Goal: Information Seeking & Learning: Learn about a topic

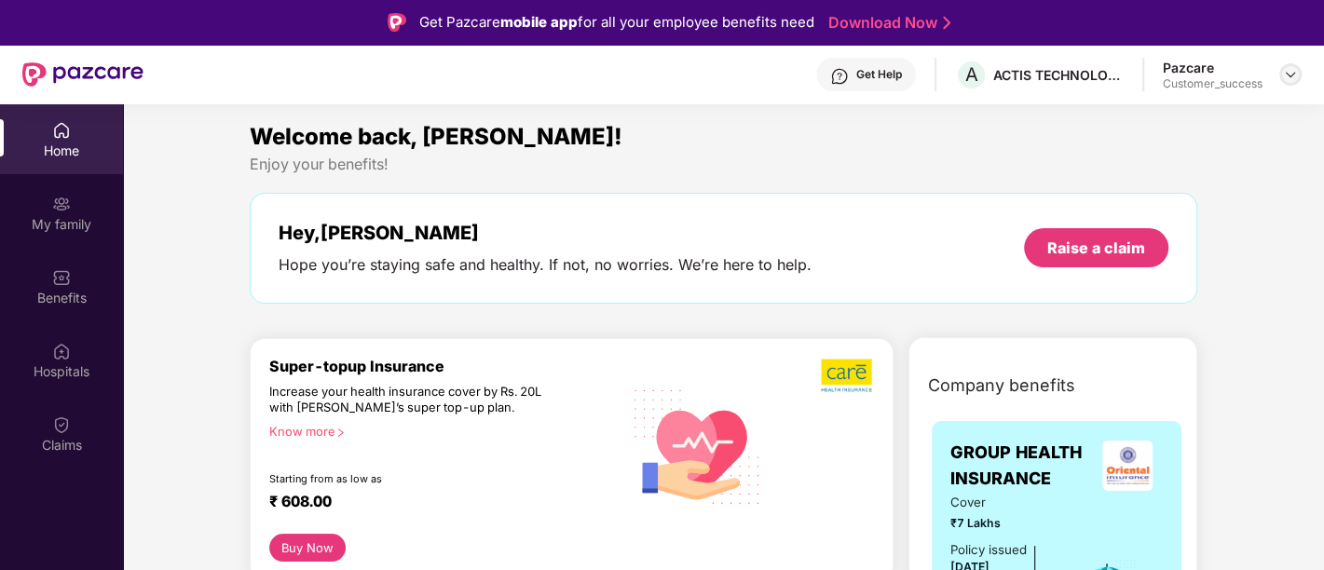
click at [1288, 69] on img at bounding box center [1290, 74] width 15 height 15
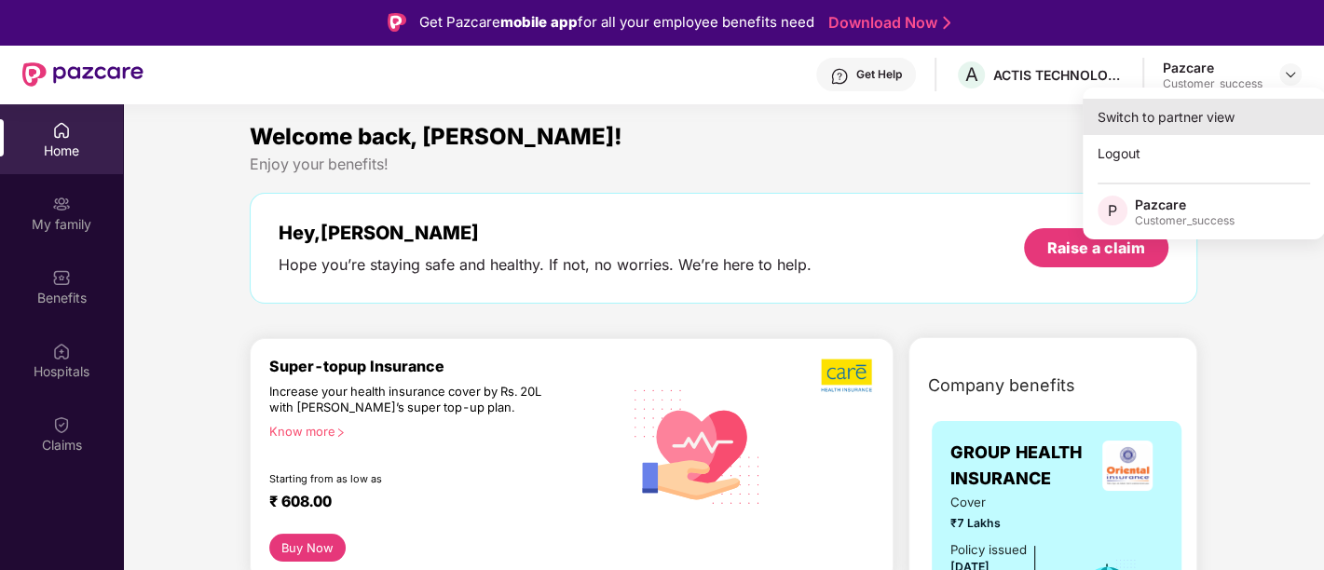
click at [1163, 126] on div "Switch to partner view" at bounding box center [1204, 117] width 242 height 36
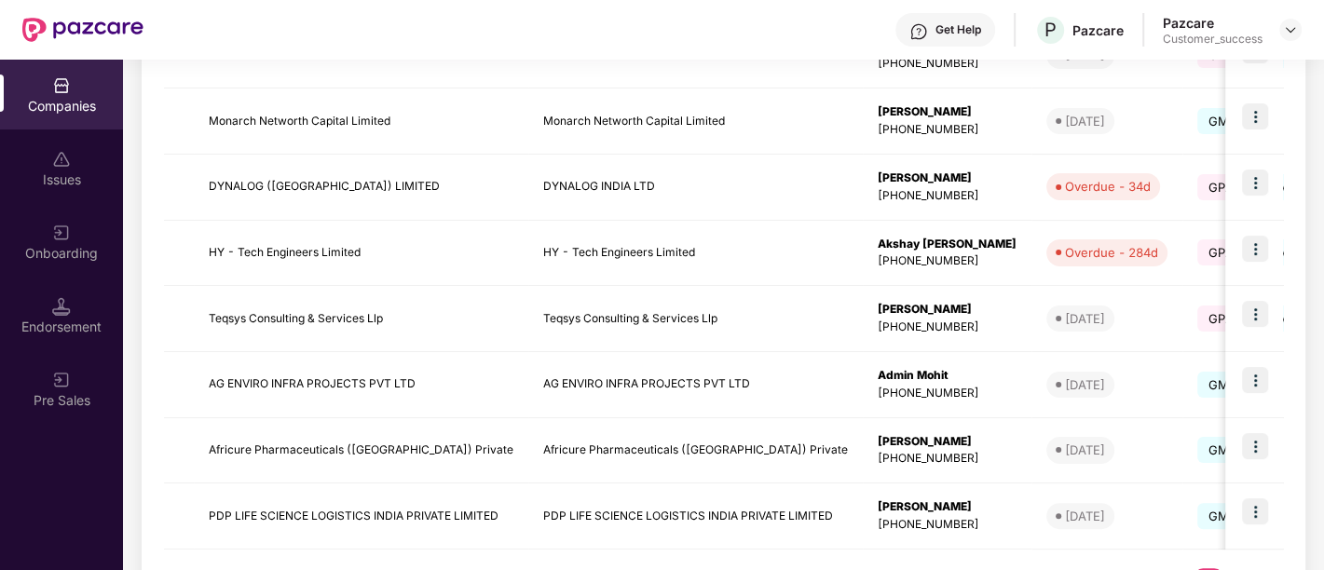
scroll to position [563, 0]
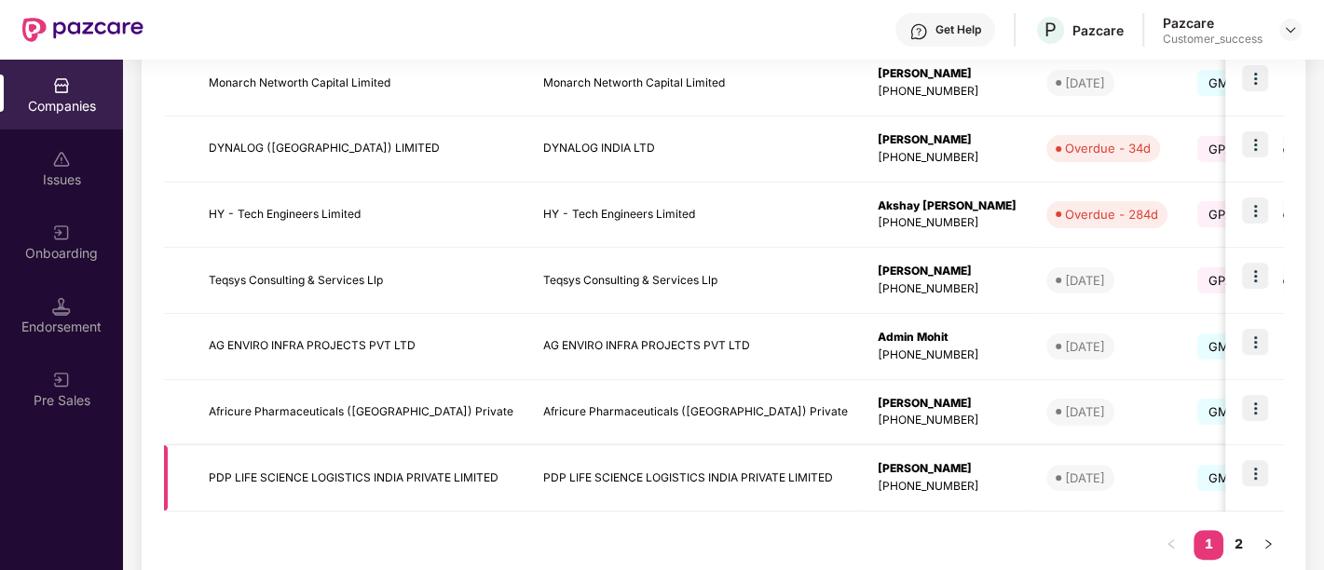
click at [1253, 471] on img at bounding box center [1255, 473] width 26 height 26
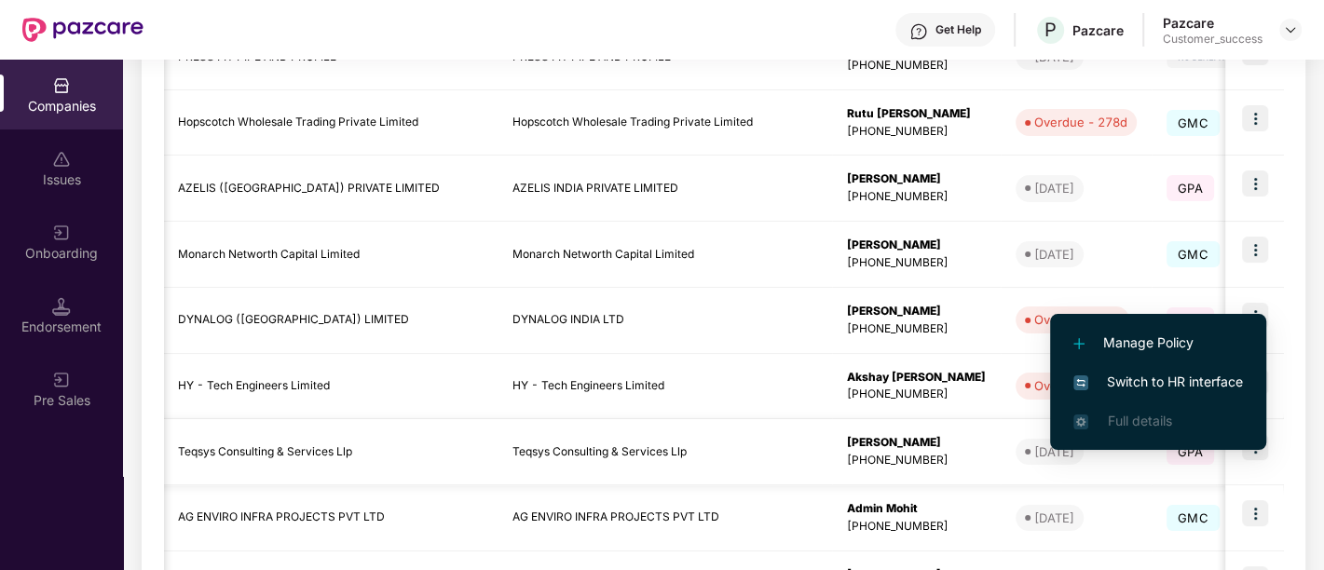
scroll to position [605, 0]
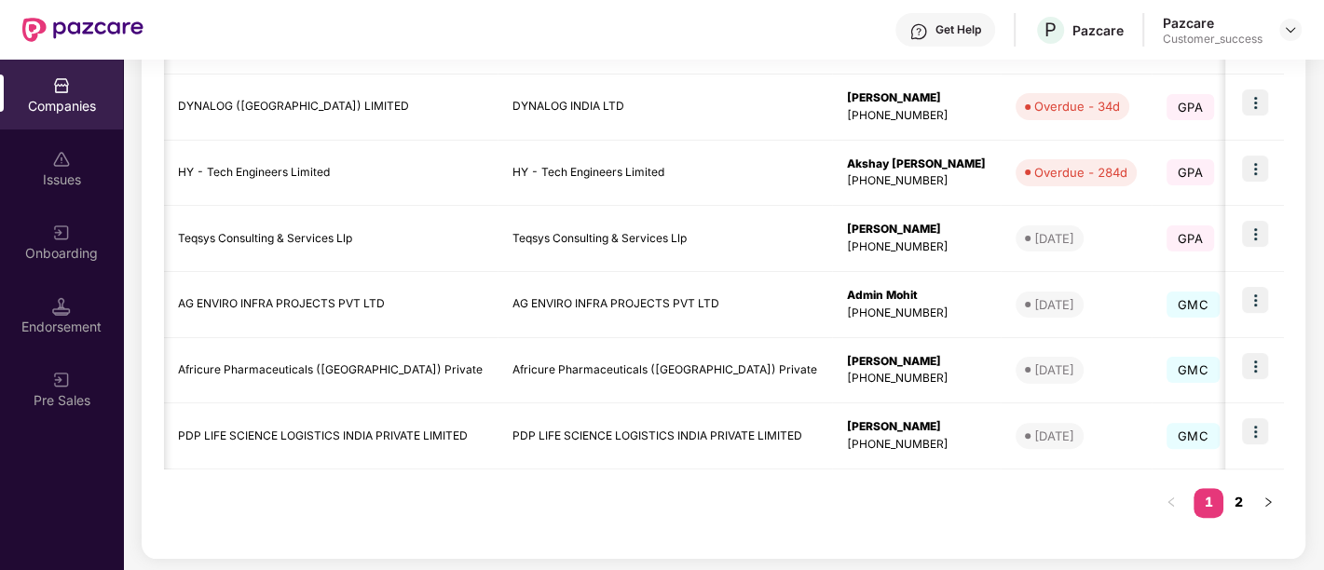
click at [1235, 504] on link "2" at bounding box center [1239, 502] width 30 height 28
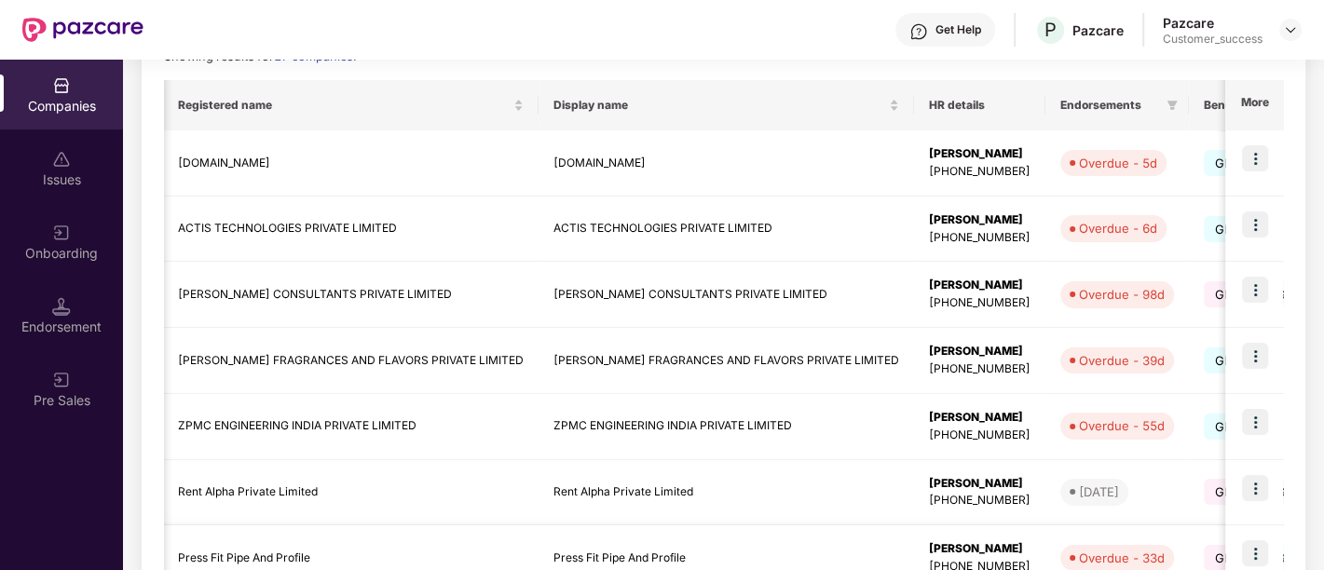
scroll to position [284, 0]
click at [1260, 368] on img at bounding box center [1255, 357] width 26 height 26
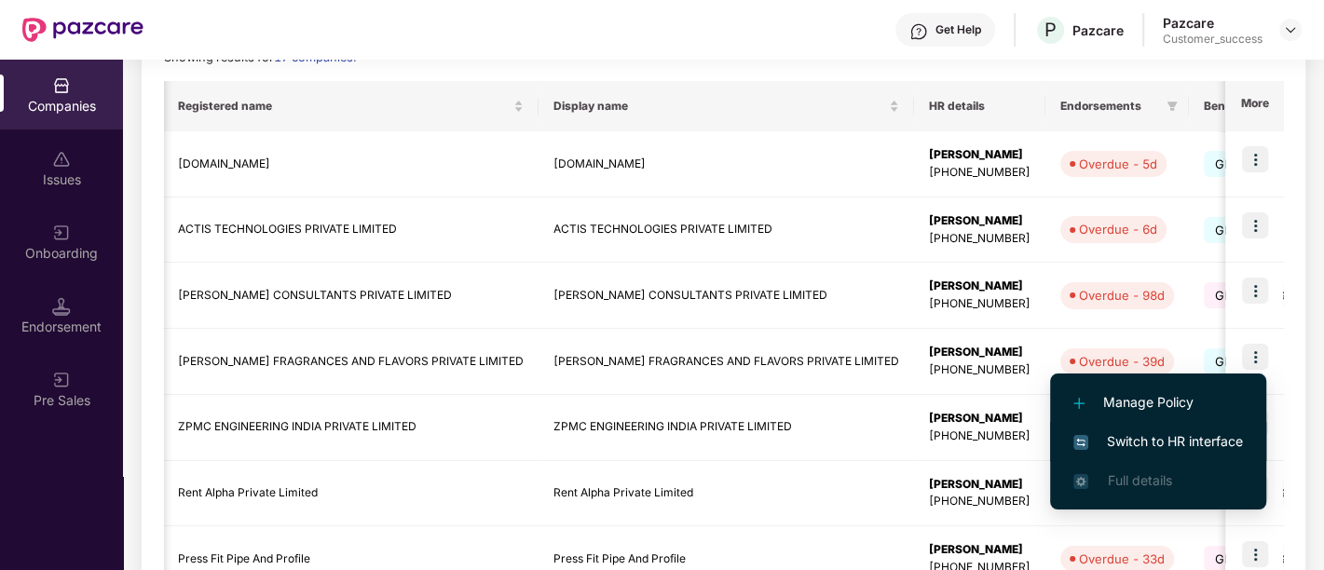
click at [1163, 445] on span "Switch to HR interface" at bounding box center [1159, 442] width 170 height 21
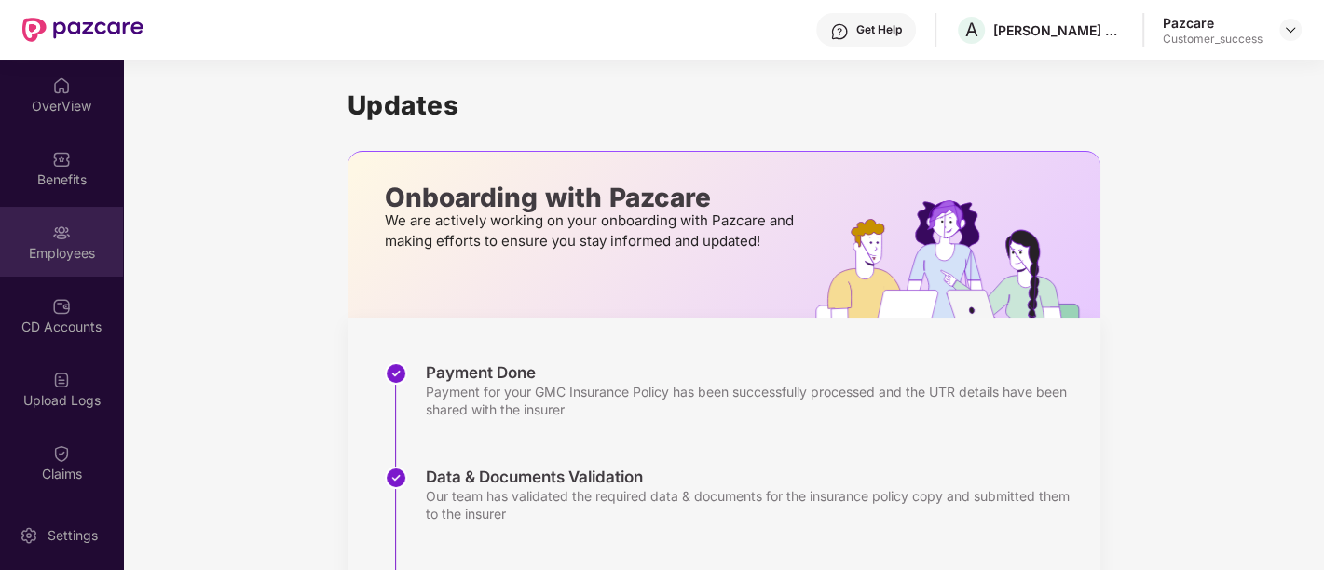
click at [71, 232] on div "Employees" at bounding box center [61, 242] width 123 height 70
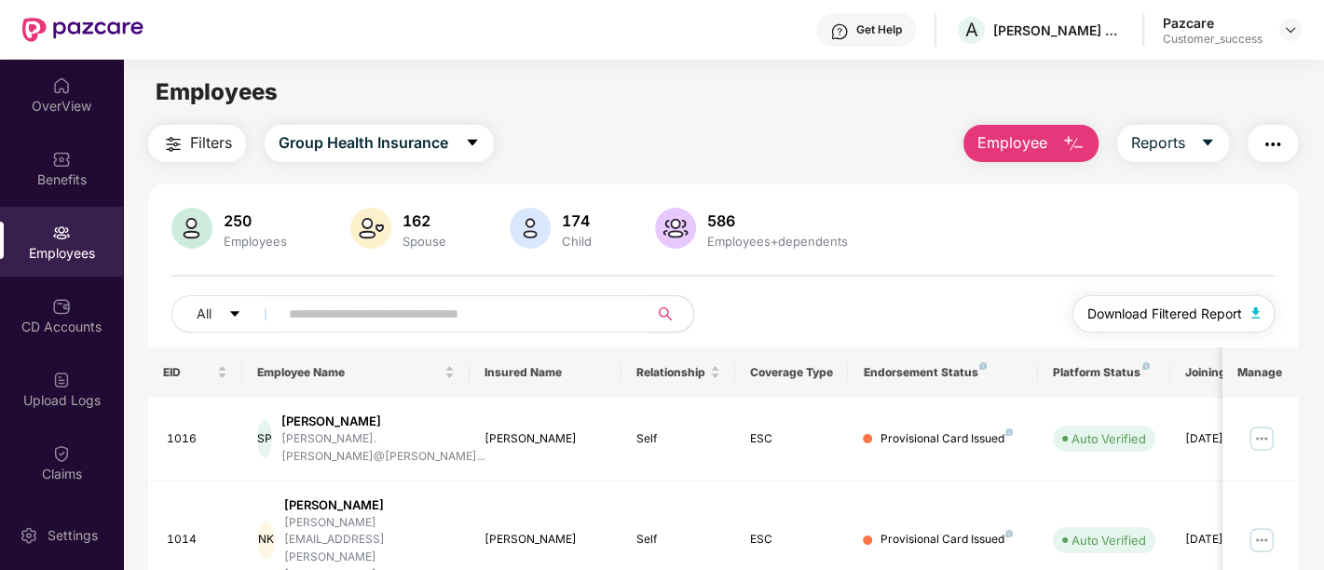
click at [1199, 320] on span "Download Filtered Report" at bounding box center [1165, 314] width 155 height 21
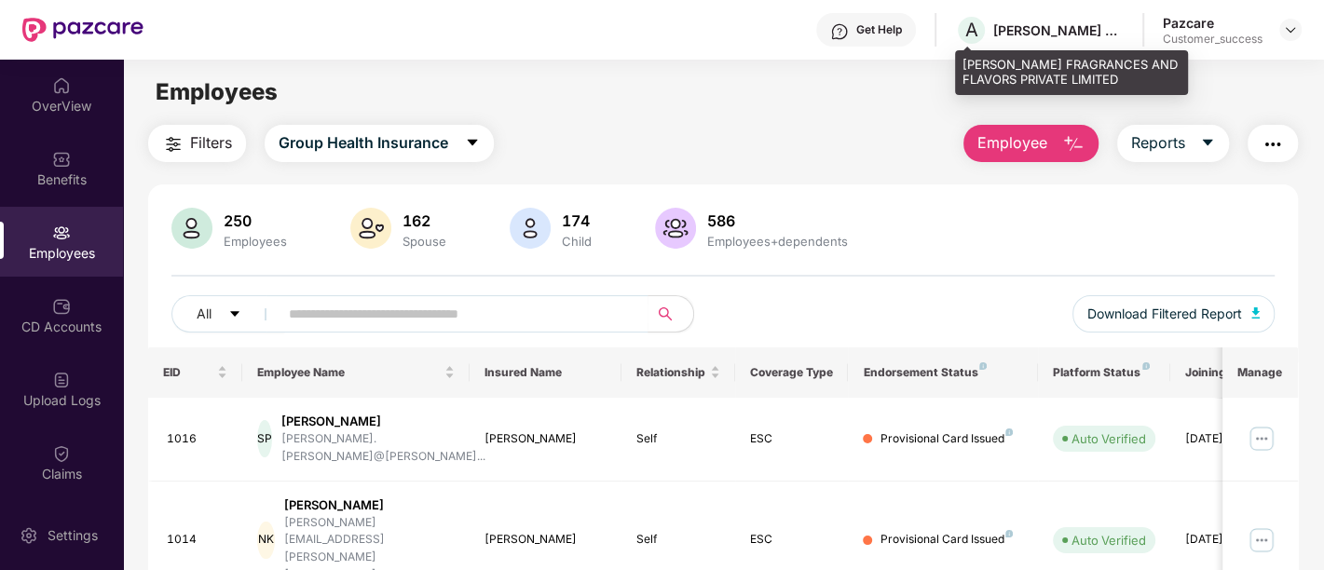
drag, startPoint x: 1076, startPoint y: 38, endPoint x: 1076, endPoint y: 27, distance: 11.2
click at [1076, 27] on div "A [PERSON_NAME] FRAGRANCES AND FLAVORS PRIVATE LIMITED" at bounding box center [1039, 30] width 169 height 33
click at [1076, 27] on div "[PERSON_NAME] FRAGRANCES AND FLAVORS PRIVATE LIMITED" at bounding box center [1059, 30] width 130 height 18
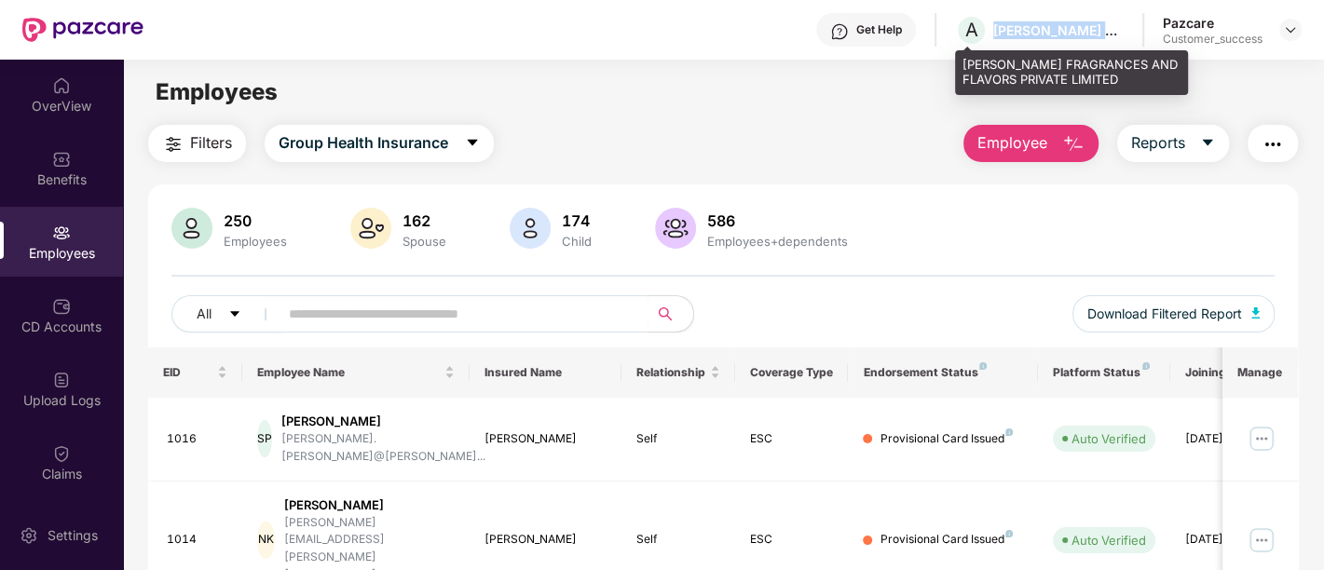
copy div "[PERSON_NAME] FRAGRANCES AND FLAVORS PRIVATE LIMITED"
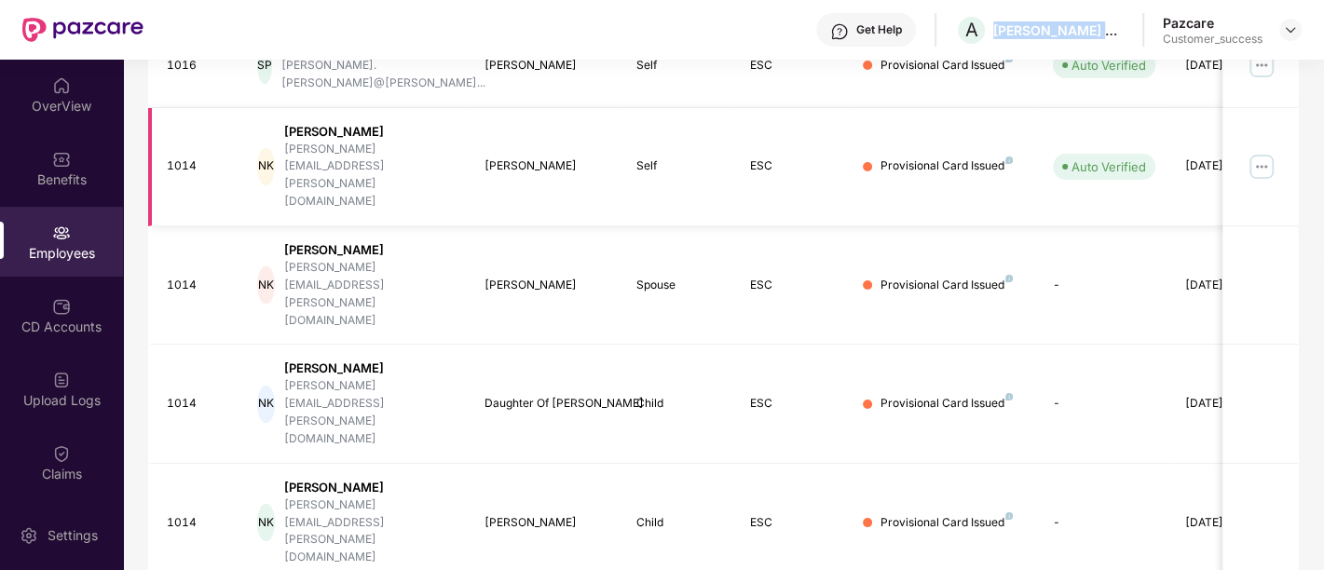
scroll to position [378, 0]
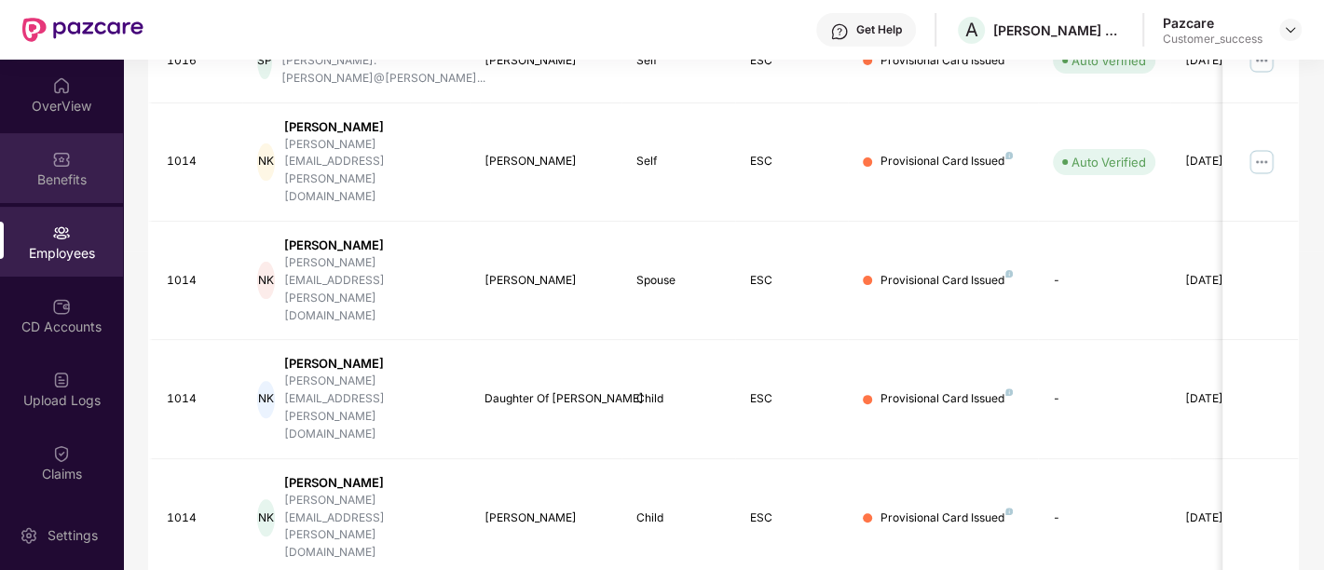
click at [90, 153] on div "Benefits" at bounding box center [61, 168] width 123 height 70
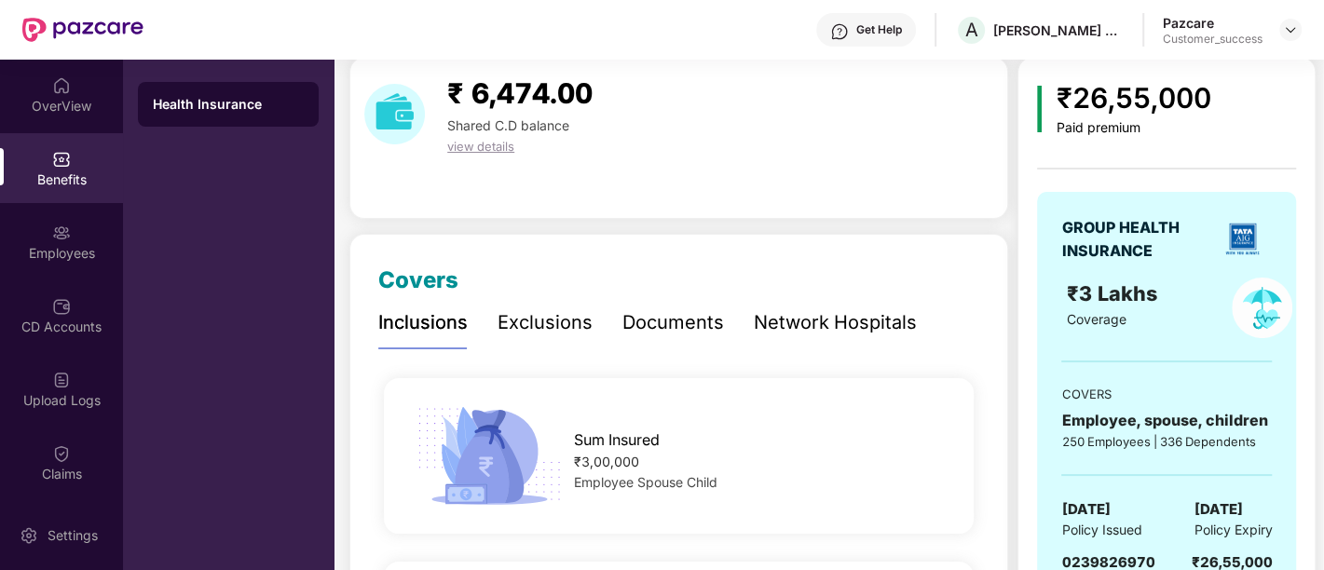
scroll to position [67, 0]
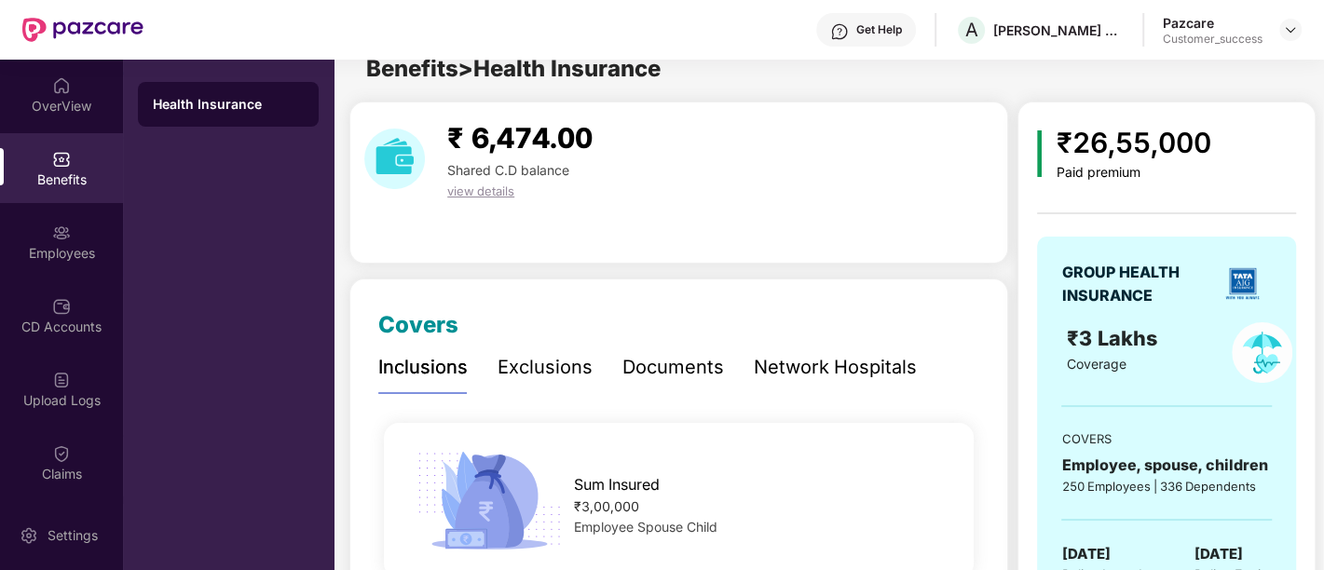
scroll to position [0, 0]
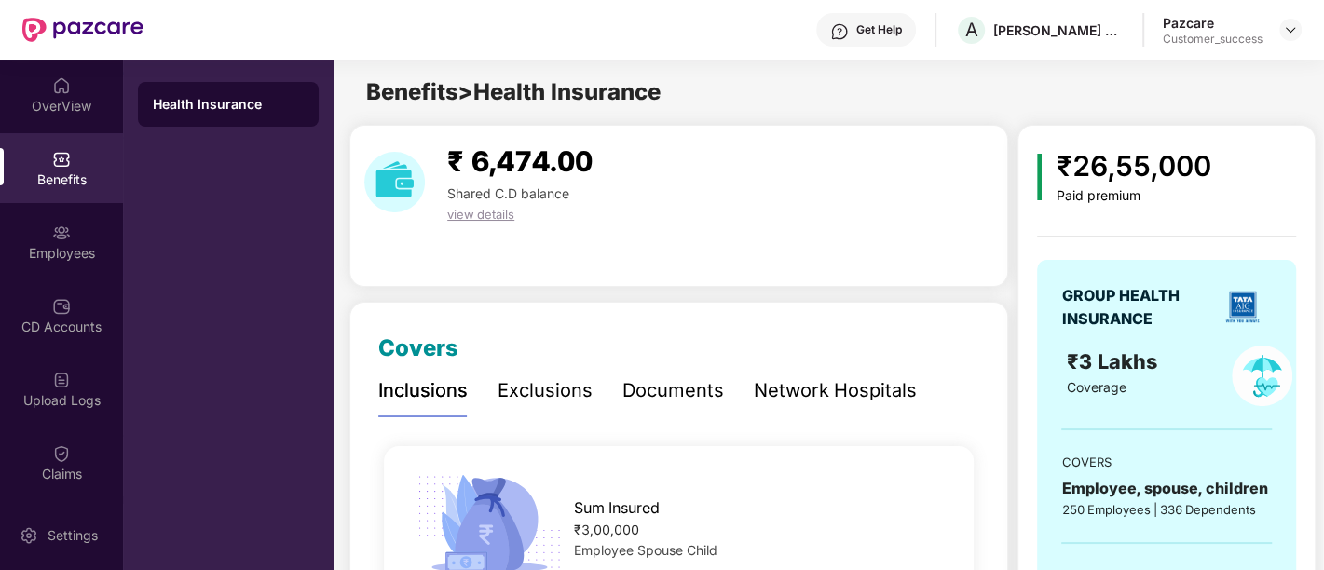
click at [674, 394] on div "Documents" at bounding box center [674, 391] width 102 height 29
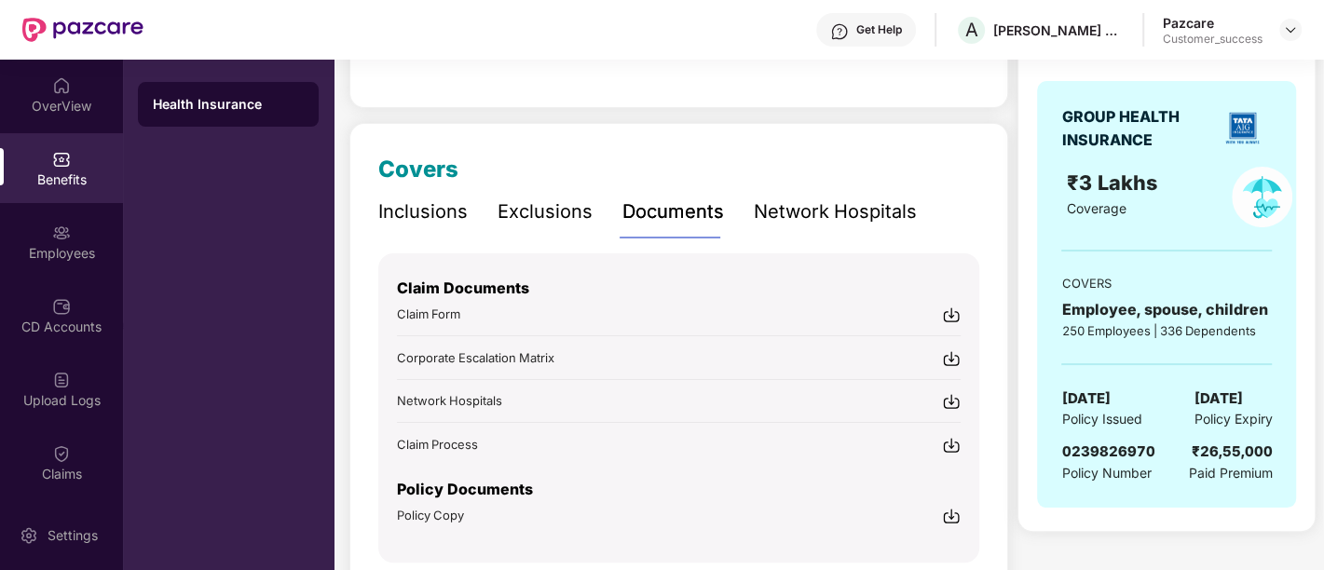
scroll to position [255, 0]
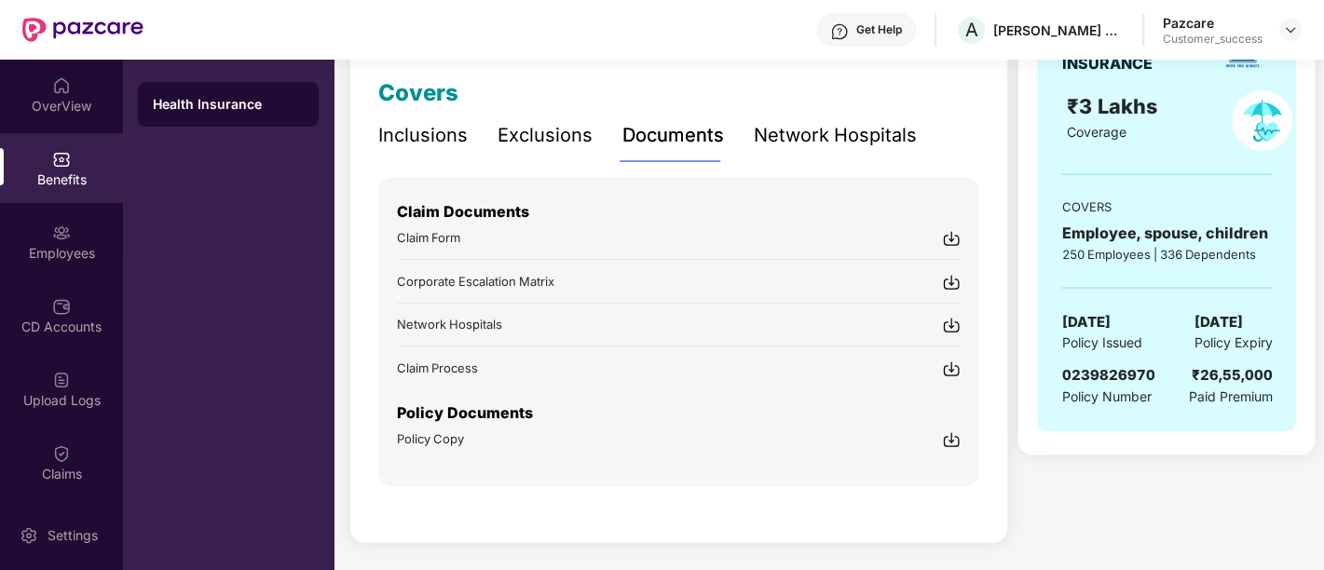
click at [953, 440] on img at bounding box center [951, 440] width 19 height 19
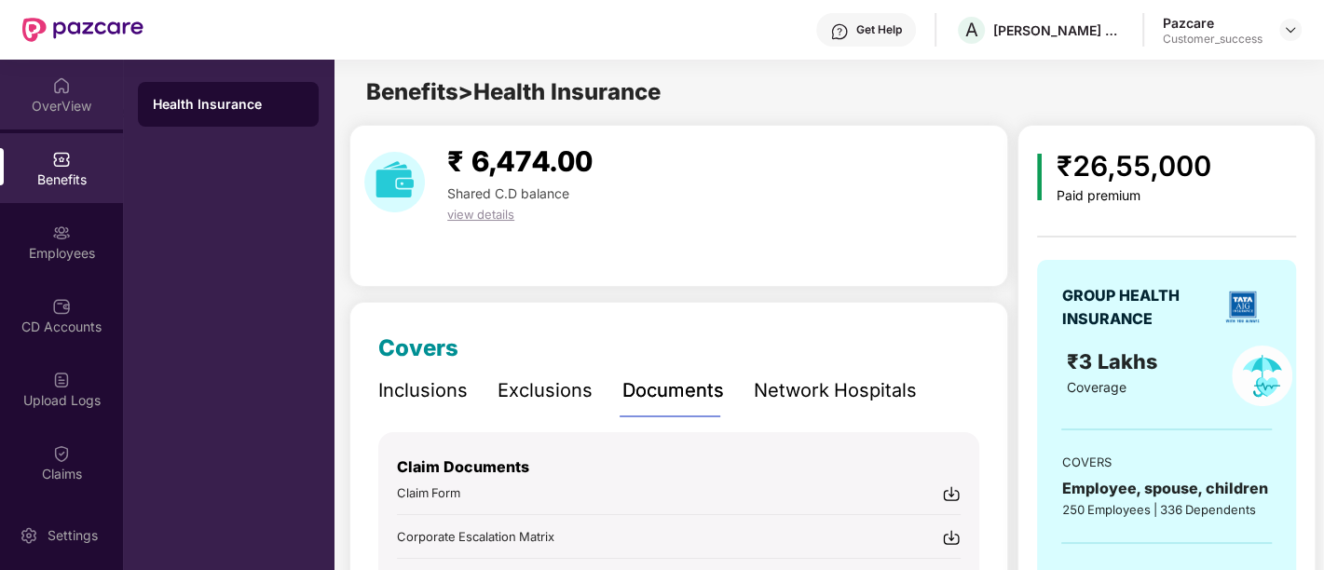
click at [73, 92] on div "OverView" at bounding box center [61, 95] width 123 height 70
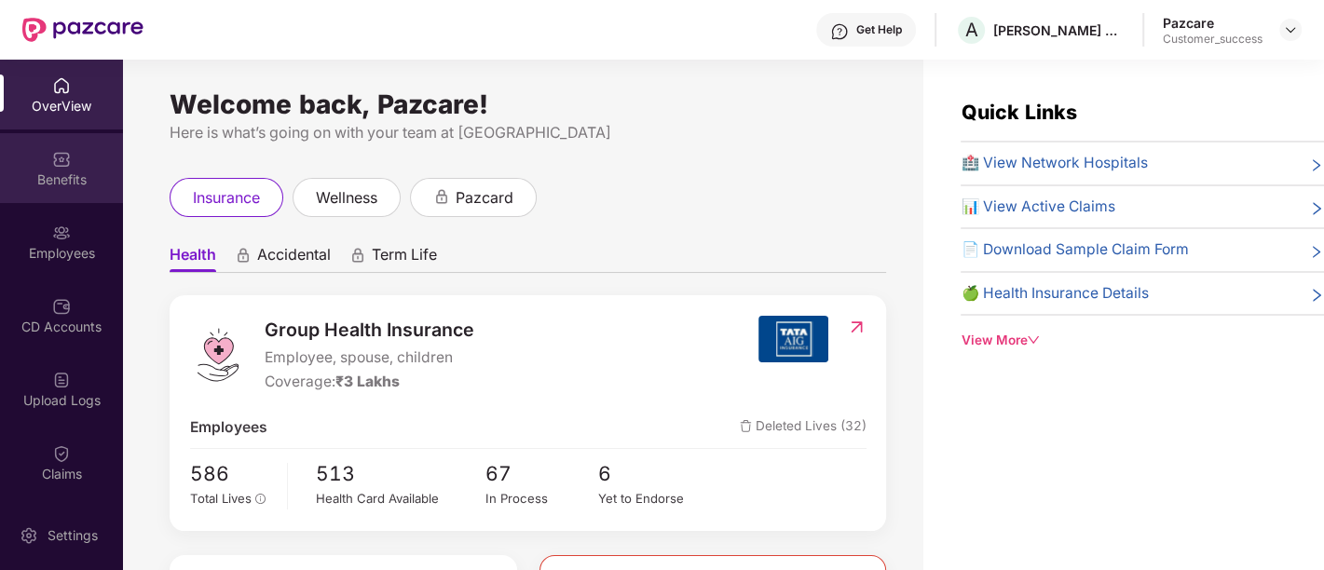
click at [61, 186] on div "Benefits" at bounding box center [61, 180] width 123 height 19
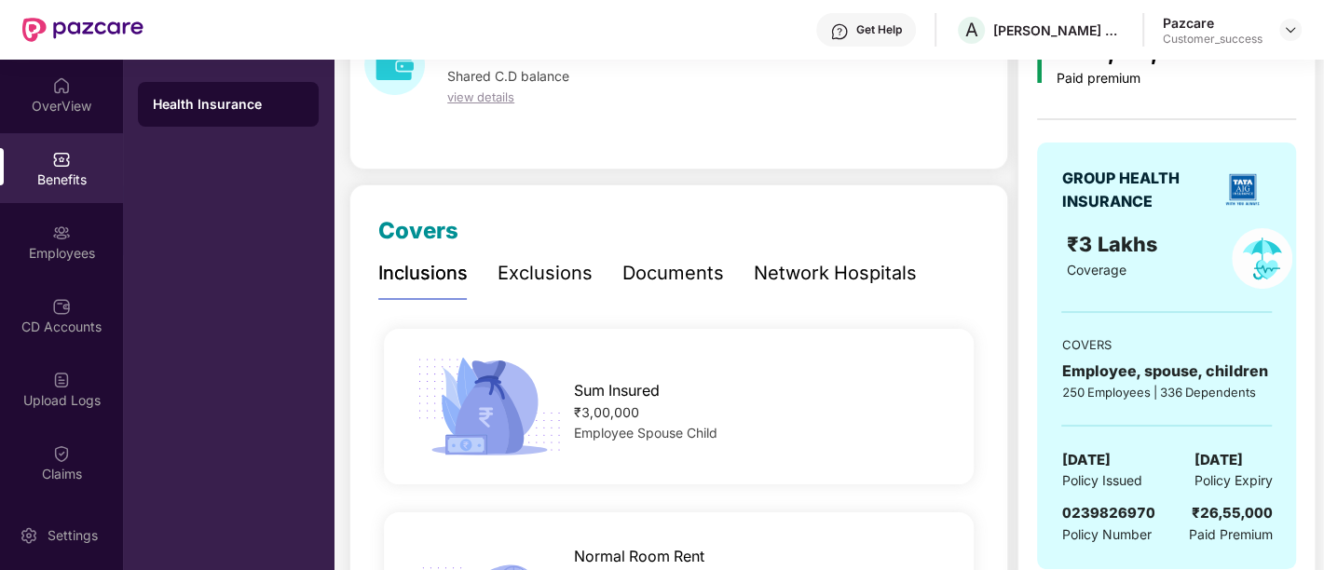
scroll to position [184, 0]
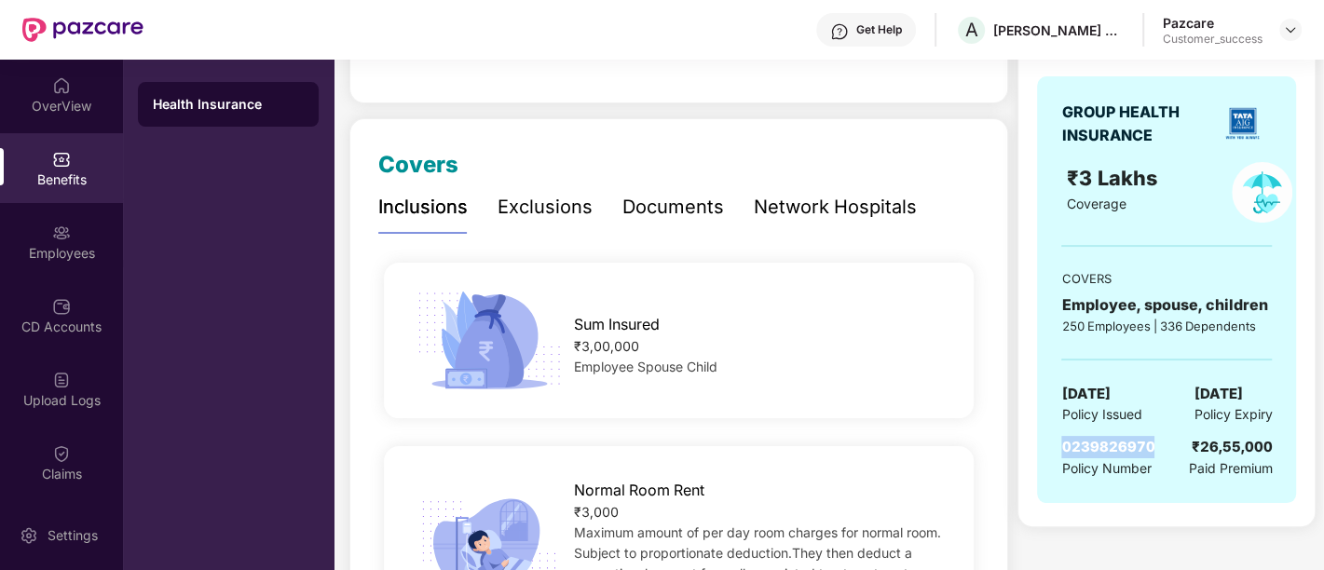
drag, startPoint x: 1059, startPoint y: 442, endPoint x: 1153, endPoint y: 454, distance: 94.9
click at [1153, 454] on div "GROUP HEALTH INSURANCE ₹3 Lakhs Coverage COVERS Employee, spouse, children 250 …" at bounding box center [1166, 289] width 259 height 427
copy span "0239826970"
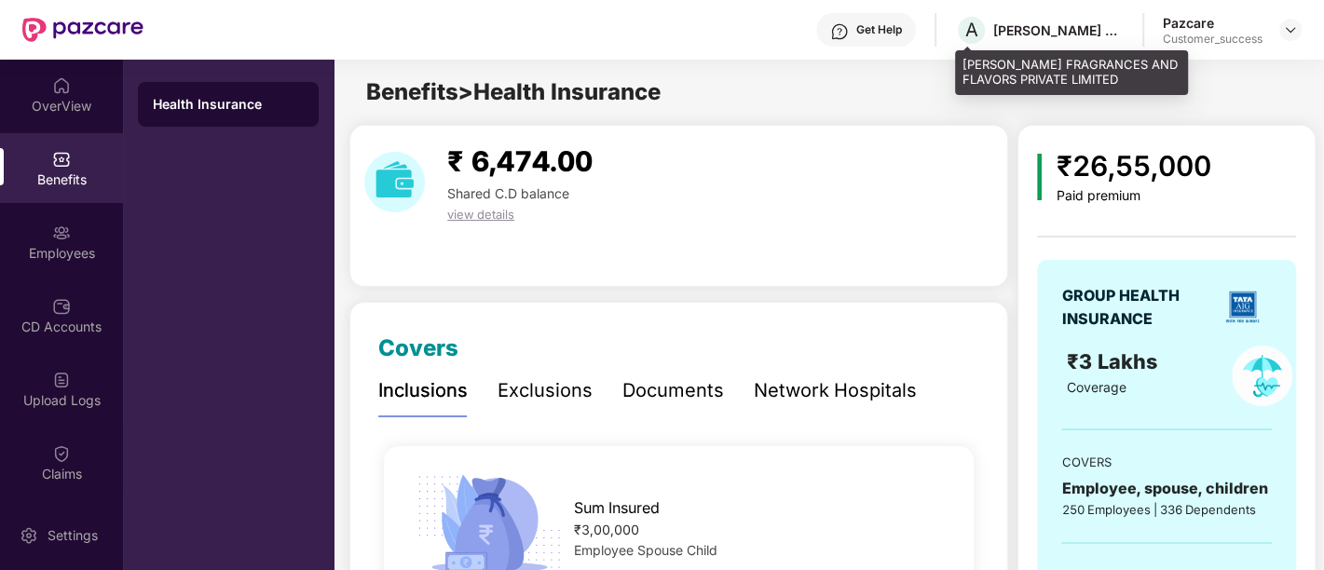
click at [1032, 28] on div "[PERSON_NAME] FRAGRANCES AND FLAVORS PRIVATE LIMITED" at bounding box center [1059, 30] width 130 height 18
drag, startPoint x: 1067, startPoint y: 77, endPoint x: 961, endPoint y: 65, distance: 106.9
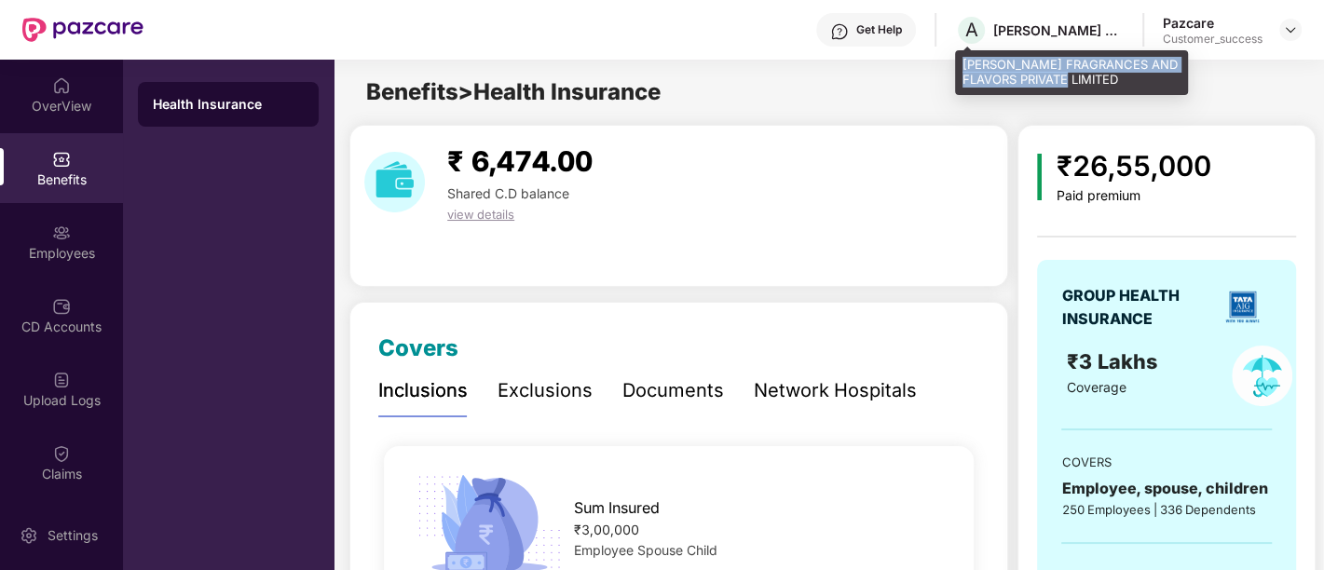
click at [961, 65] on div "[PERSON_NAME] FRAGRANCES AND FLAVORS PRIVATE LIMITED" at bounding box center [1071, 72] width 233 height 44
copy div "[PERSON_NAME] FRAGRANCES AND FLAVORS PRIVATE LIMITED"
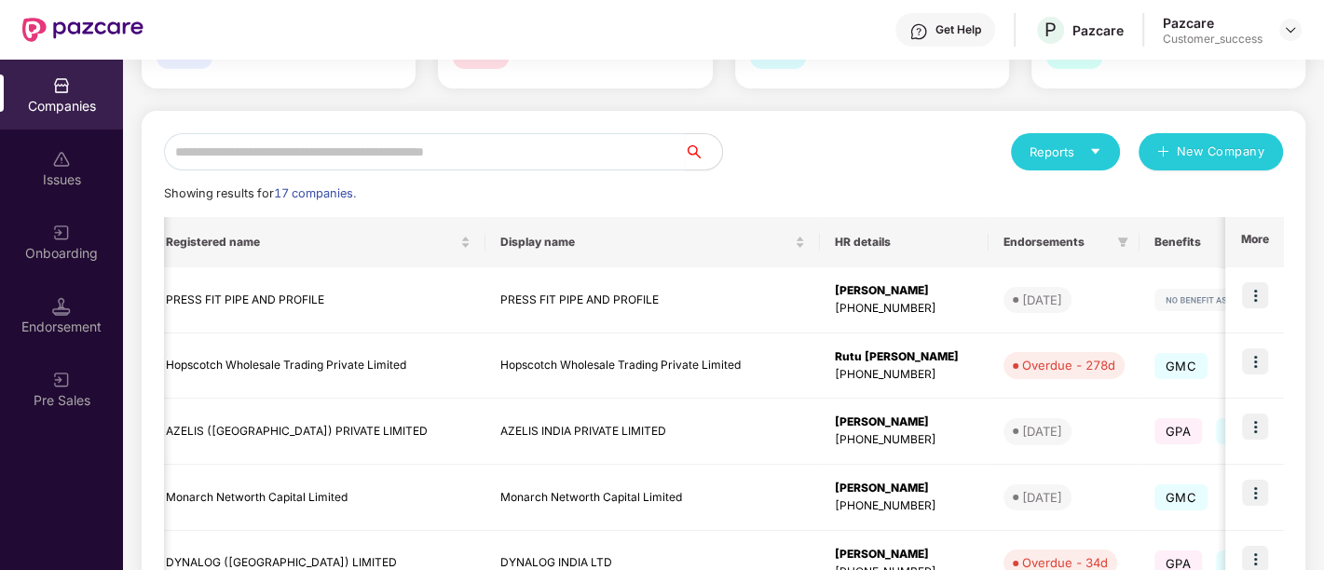
scroll to position [0, 109]
